Goal: Book appointment/travel/reservation

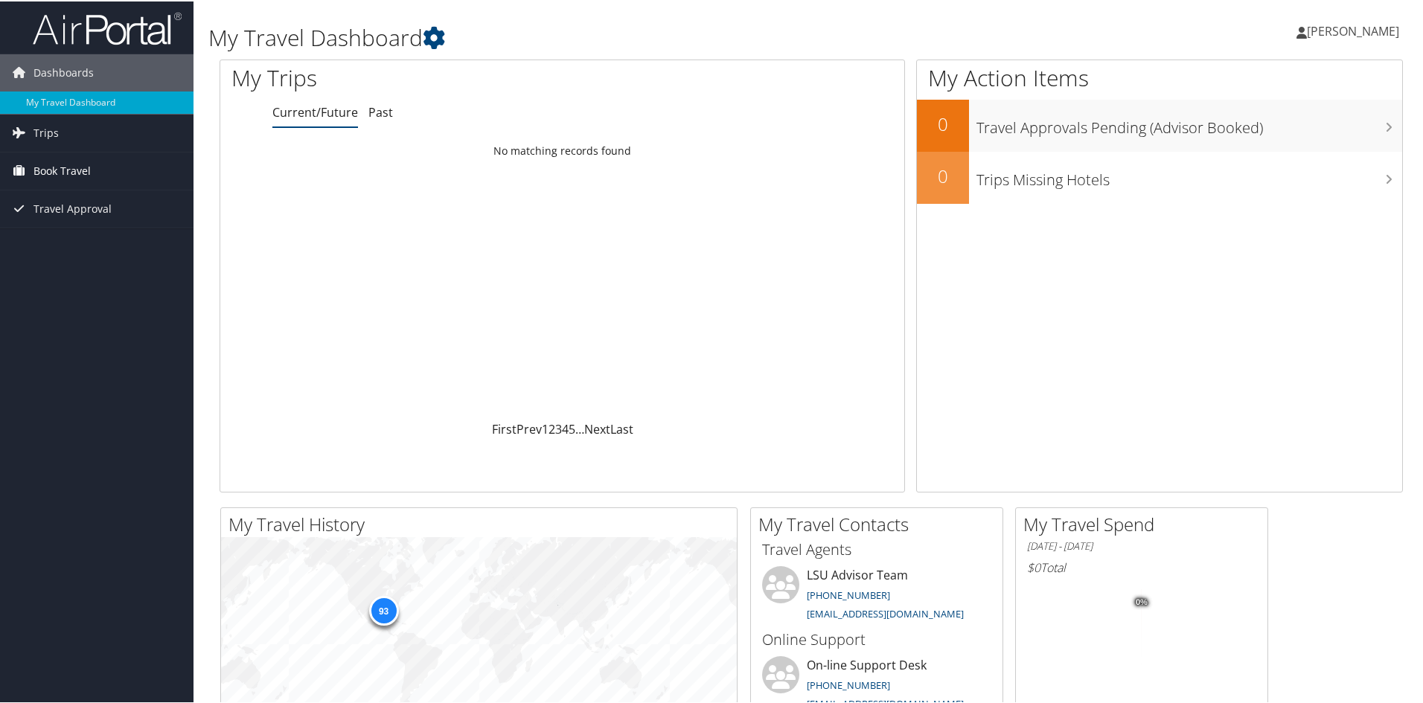
click at [88, 178] on span "Book Travel" at bounding box center [61, 169] width 57 height 37
click at [92, 214] on link "Book/Manage Online Trips" at bounding box center [96, 222] width 193 height 22
